Goal: Information Seeking & Learning: Find specific fact

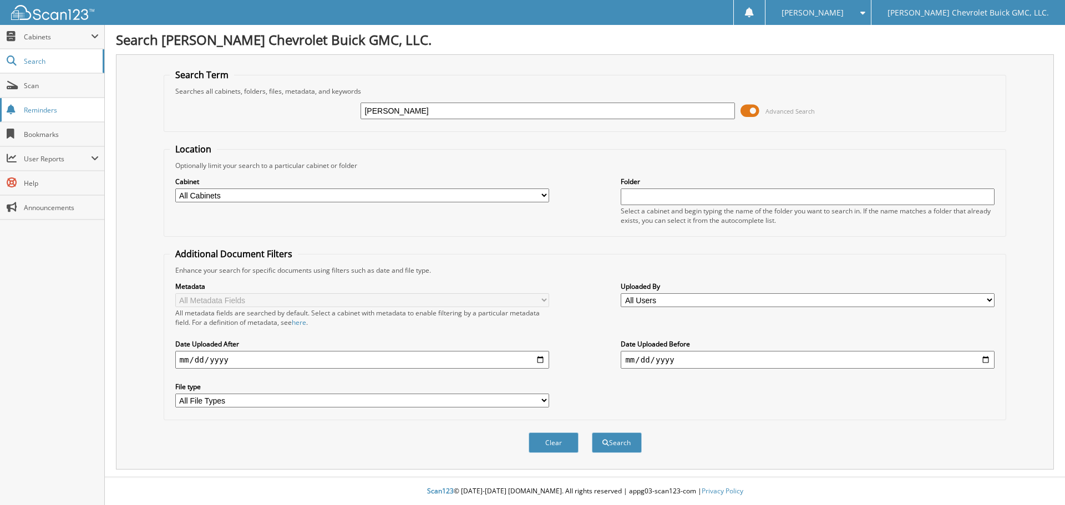
type input "[PERSON_NAME]"
click at [592, 433] on button "Search" at bounding box center [617, 443] width 50 height 21
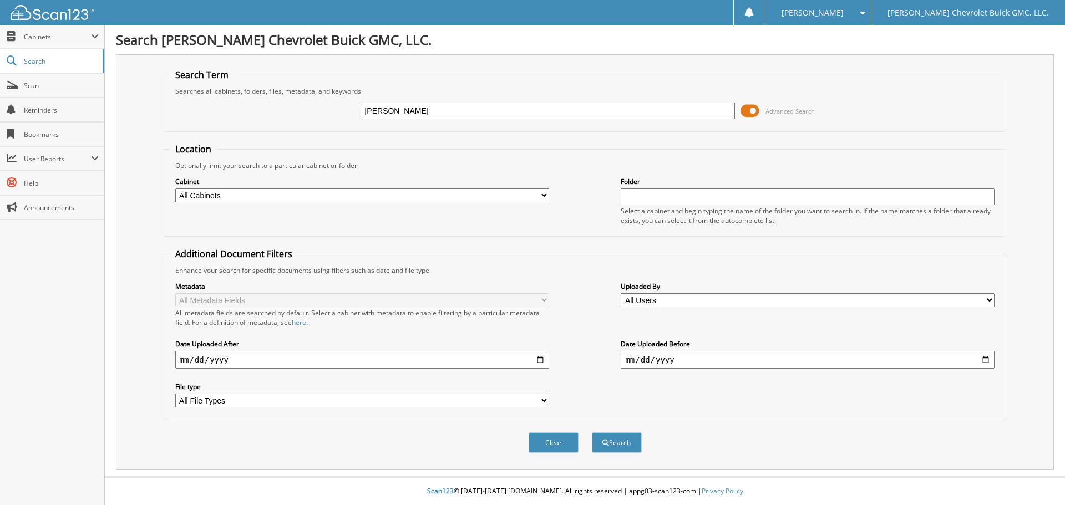
type input "[PERSON_NAME]"
click at [499, 192] on select "All Cabinets CAR DEALS EXTENDED WARRANTY & 3M PARTS SERVICE RO Needs Filing" at bounding box center [362, 196] width 374 height 14
select select "32623"
click at [175, 189] on select "All Cabinets CAR DEALS EXTENDED WARRANTY & 3M PARTS SERVICE RO Needs Filing" at bounding box center [362, 196] width 374 height 14
click at [619, 441] on button "Search" at bounding box center [617, 443] width 50 height 21
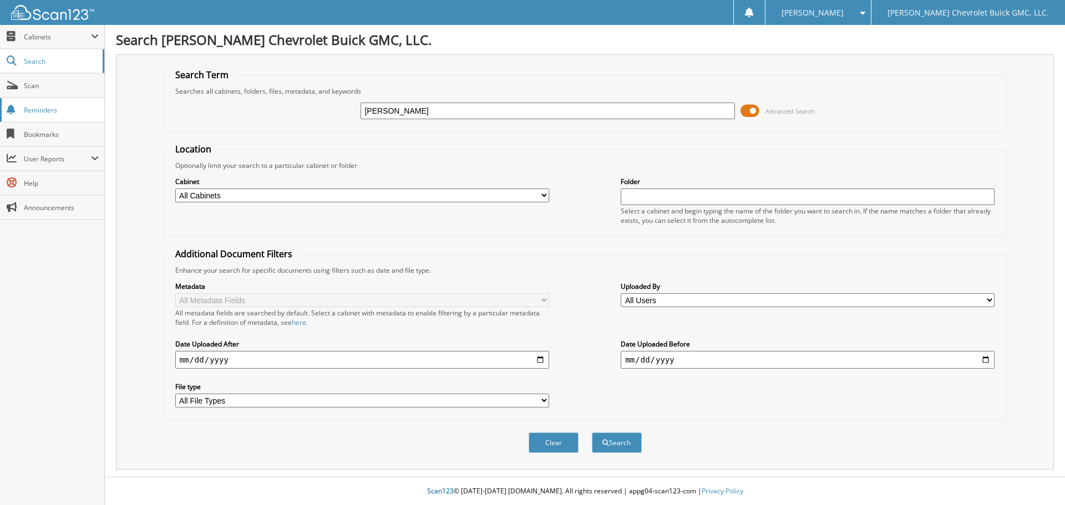
type input "[PERSON_NAME]"
click at [592, 433] on button "Search" at bounding box center [617, 443] width 50 height 21
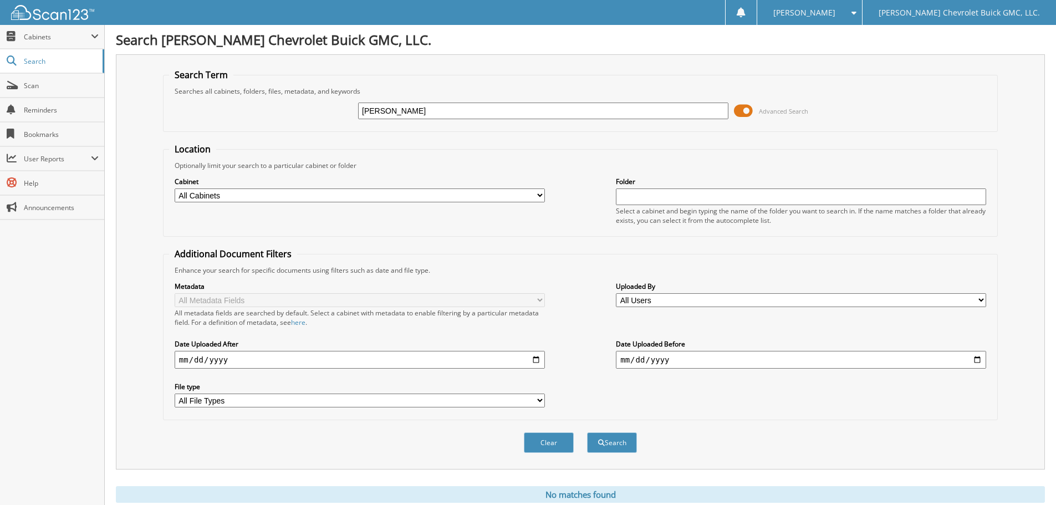
click at [270, 195] on select "All Cabinets CAR DEALS EXTENDED WARRANTY & 3M PARTS SERVICE RO Needs Filing" at bounding box center [360, 196] width 370 height 14
select select "32623"
click at [175, 189] on select "All Cabinets CAR DEALS EXTENDED WARRANTY & 3M PARTS SERVICE RO Needs Filing" at bounding box center [360, 196] width 370 height 14
click at [236, 358] on input "date" at bounding box center [360, 360] width 370 height 18
type input "[DATE]"
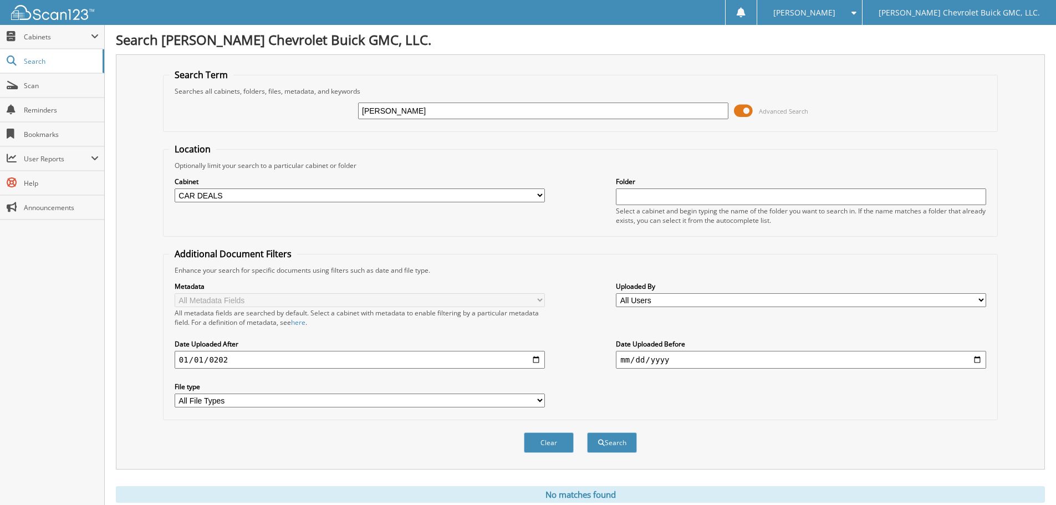
click at [411, 399] on select "All File Types LNK PDF" at bounding box center [360, 401] width 370 height 14
click at [635, 411] on div "Metadata All Metadata Fields All metadata fields are searched by default. Selec…" at bounding box center [580, 344] width 823 height 139
click at [623, 442] on button "Search" at bounding box center [612, 443] width 50 height 21
click at [463, 113] on input "WILLIAMS, DANITA" at bounding box center [543, 111] width 370 height 17
type input "W"
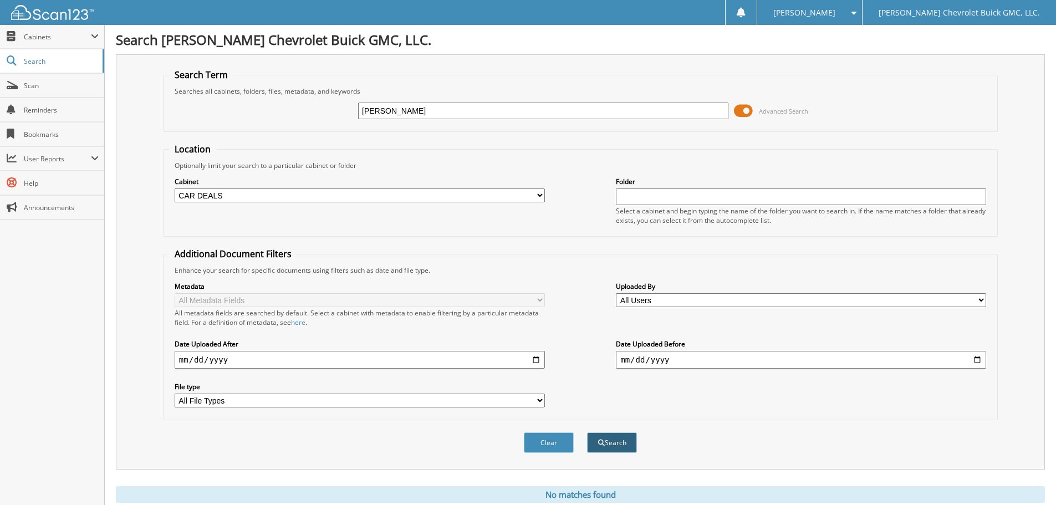
type input "[PERSON_NAME]"
click at [606, 436] on button "Search" at bounding box center [612, 443] width 50 height 21
